Goal: Task Accomplishment & Management: Use online tool/utility

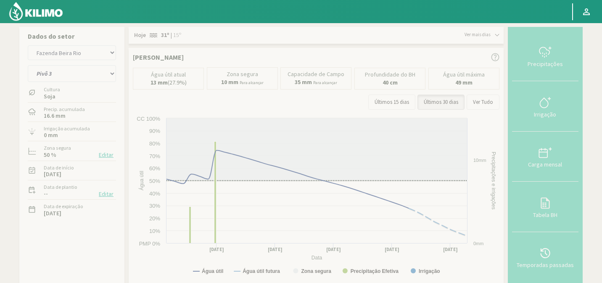
select select "946: Object"
select select "15: Object"
click at [95, 55] on select "Agr. Cardonal Agr. El Carmelo Agrícola Bakia Agrícola [GEOGRAPHIC_DATA] - IC Ag…" at bounding box center [72, 52] width 88 height 15
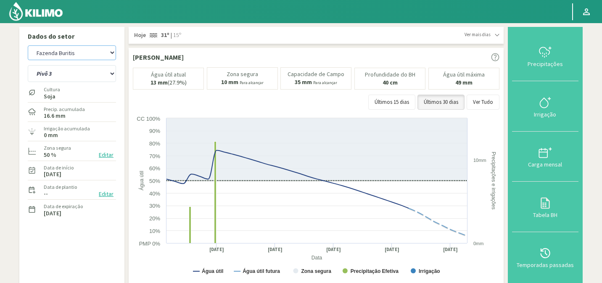
click at [28, 45] on select "Agr. Cardonal Agr. El Carmelo Agrícola Bakia Agrícola [GEOGRAPHIC_DATA] - IC Ag…" at bounding box center [72, 52] width 88 height 15
click at [96, 58] on select "Agr. Cardonal Agr. El Carmelo Agrícola Bakia Agrícola [GEOGRAPHIC_DATA] - IC Ag…" at bounding box center [72, 52] width 88 height 15
select select "1228: Object"
select select "16: Object"
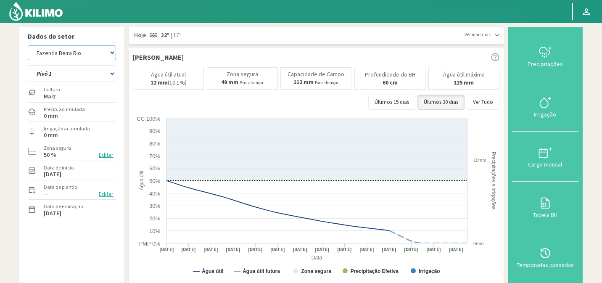
click at [28, 45] on select "Agr. Cardonal Agr. El Carmelo Agrícola Bakia Agrícola [GEOGRAPHIC_DATA] - IC Ag…" at bounding box center [72, 52] width 88 height 15
select select "1511: Object"
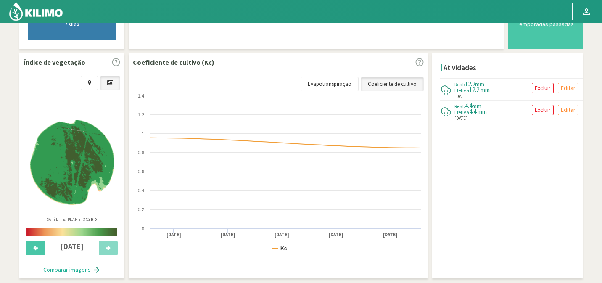
scroll to position [270, 0]
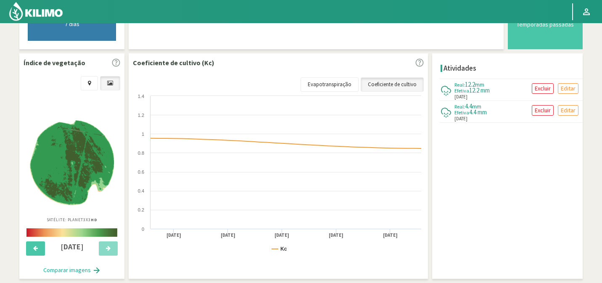
click at [76, 168] on img at bounding box center [72, 162] width 84 height 84
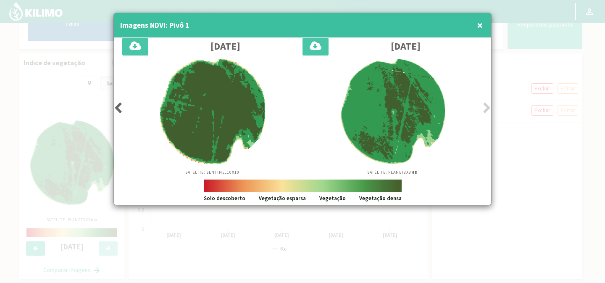
click at [476, 29] on button "×" at bounding box center [480, 25] width 10 height 17
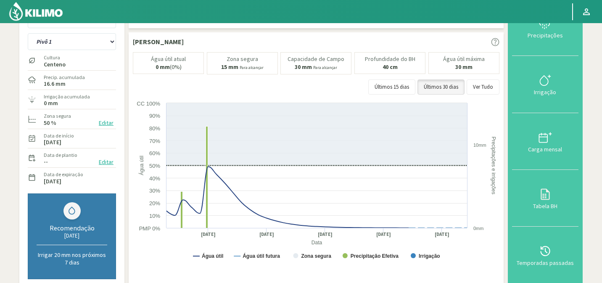
scroll to position [26, 0]
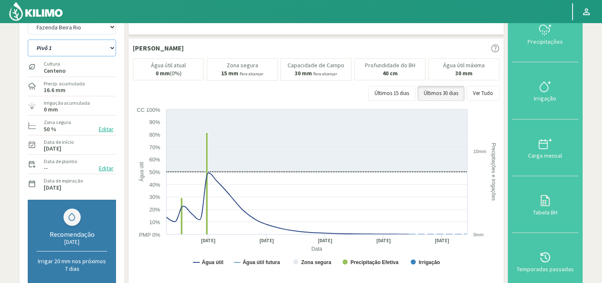
click at [99, 49] on select "Pivô 1 Pivô 2 A Pivô 2 B Pivô 3" at bounding box center [72, 47] width 88 height 17
click at [28, 39] on select "Pivô 1 Pivô 2 A Pivô 2 B Pivô 3" at bounding box center [72, 47] width 88 height 17
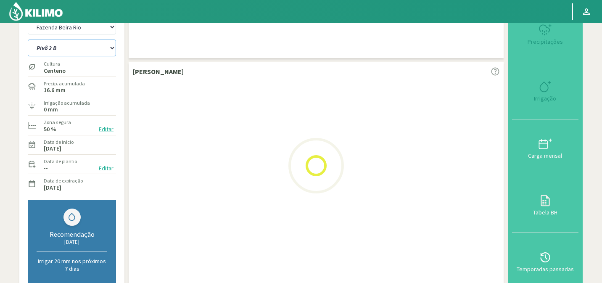
select select "18: Object"
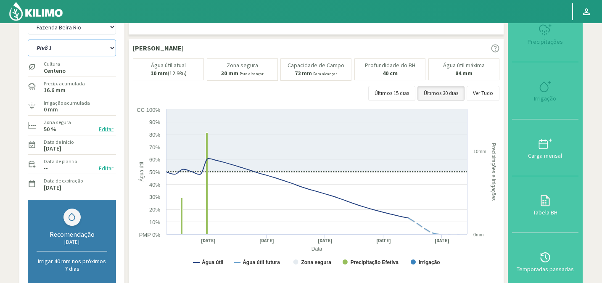
select select "1795: Object"
select select "24: Object"
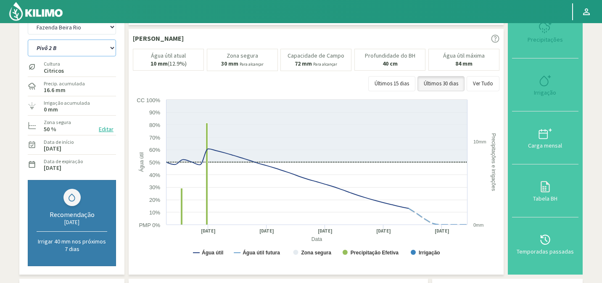
click at [95, 51] on select "Pivô 1 Pivô 2 A Pivô 2 B Pivô 3" at bounding box center [72, 47] width 88 height 17
click at [538, 76] on div at bounding box center [544, 80] width 61 height 13
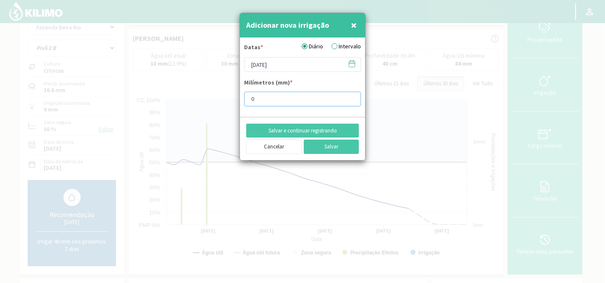
click at [267, 98] on input "0" at bounding box center [302, 99] width 117 height 15
type input "25"
click at [322, 144] on button "Salvar" at bounding box center [331, 146] width 55 height 14
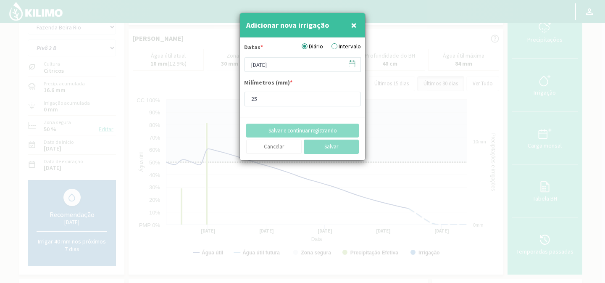
type input "[DATE]"
